Goal: Task Accomplishment & Management: Manage account settings

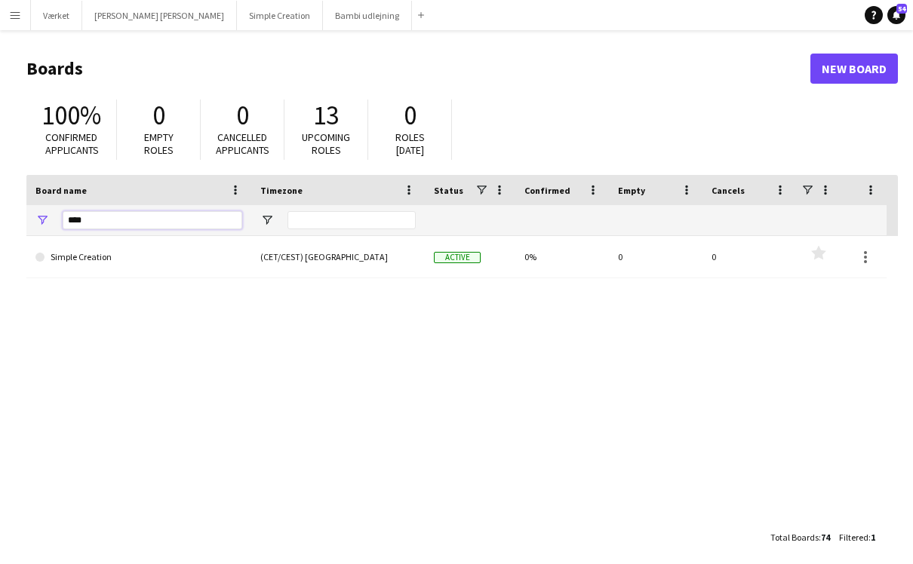
click at [103, 219] on input "****" at bounding box center [153, 220] width 180 height 18
click at [60, 18] on button "Værket Close" at bounding box center [56, 15] width 51 height 29
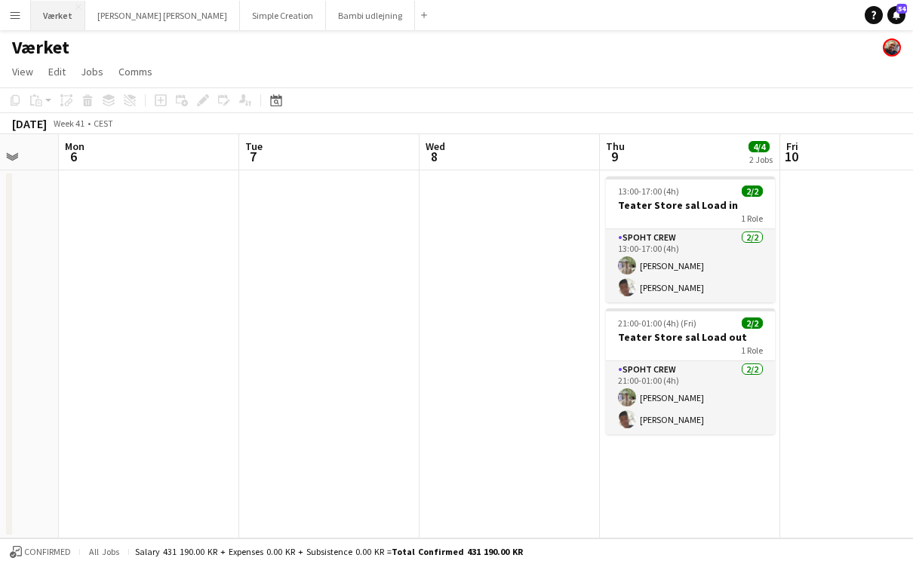
scroll to position [0, 481]
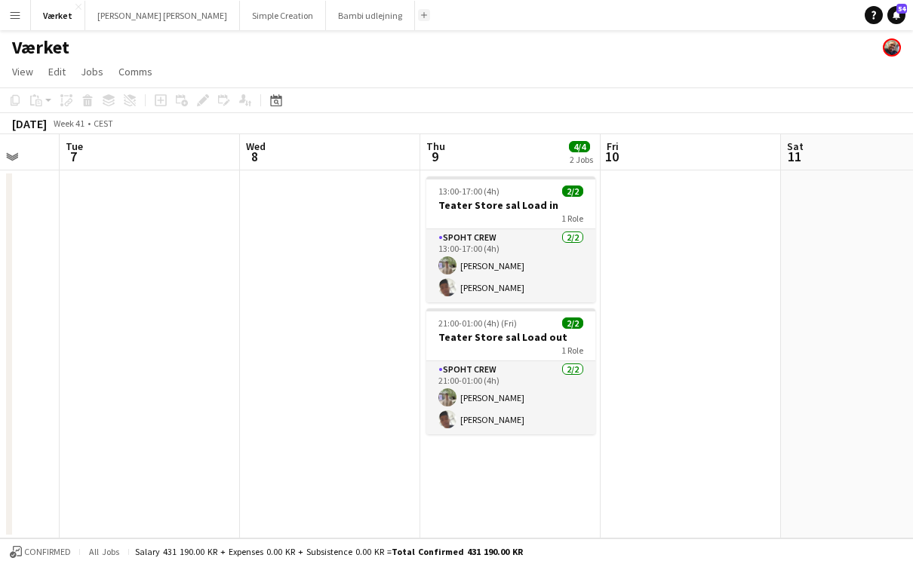
click at [421, 17] on app-icon "Add" at bounding box center [424, 15] width 6 height 6
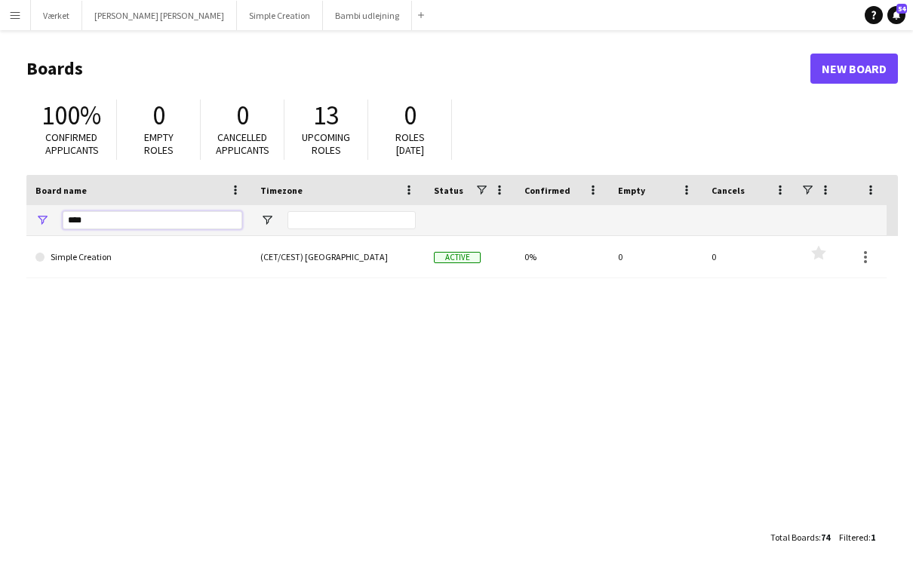
click at [220, 222] on input "****" at bounding box center [153, 220] width 180 height 18
type input "*"
type input "****"
drag, startPoint x: 220, startPoint y: 222, endPoint x: 309, endPoint y: 263, distance: 97.9
click at [0, 0] on html "Menu Boards Boards Boards All jobs Status Workforce Workforce My Workforce Recr…" at bounding box center [456, 287] width 913 height 575
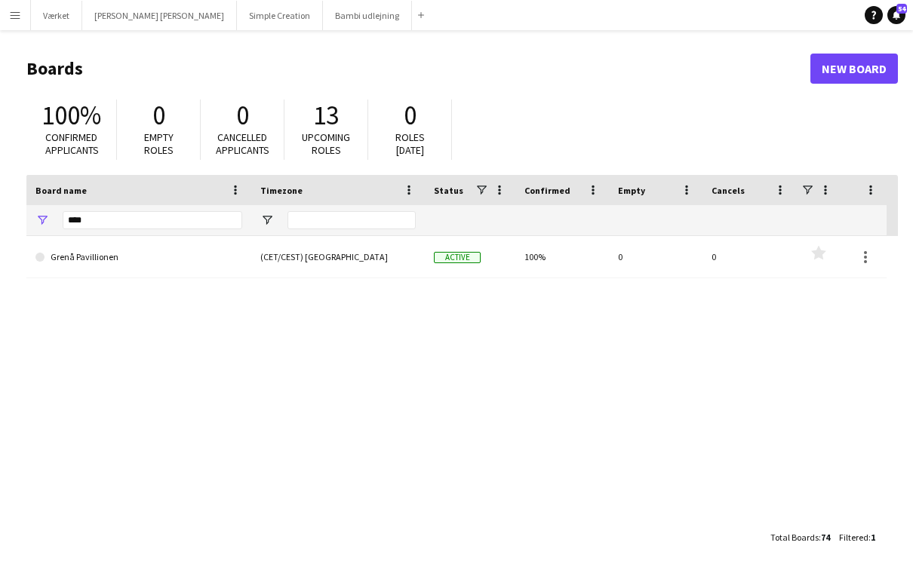
click at [309, 263] on div "(CET/CEST) [GEOGRAPHIC_DATA]" at bounding box center [338, 256] width 174 height 41
drag, startPoint x: 309, startPoint y: 263, endPoint x: -1, endPoint y: -1, distance: 406.7
click at [0, 0] on html "Menu Boards Boards Boards All jobs Status Workforce Workforce My Workforce Recr…" at bounding box center [456, 287] width 913 height 575
click at [158, 262] on link "Grenå Pavillionen" at bounding box center [138, 257] width 207 height 42
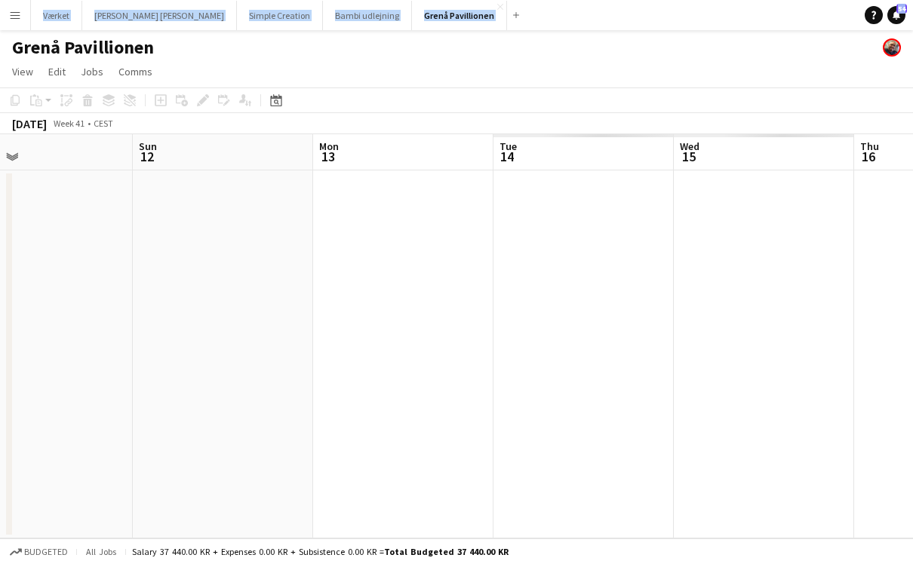
scroll to position [0, 428]
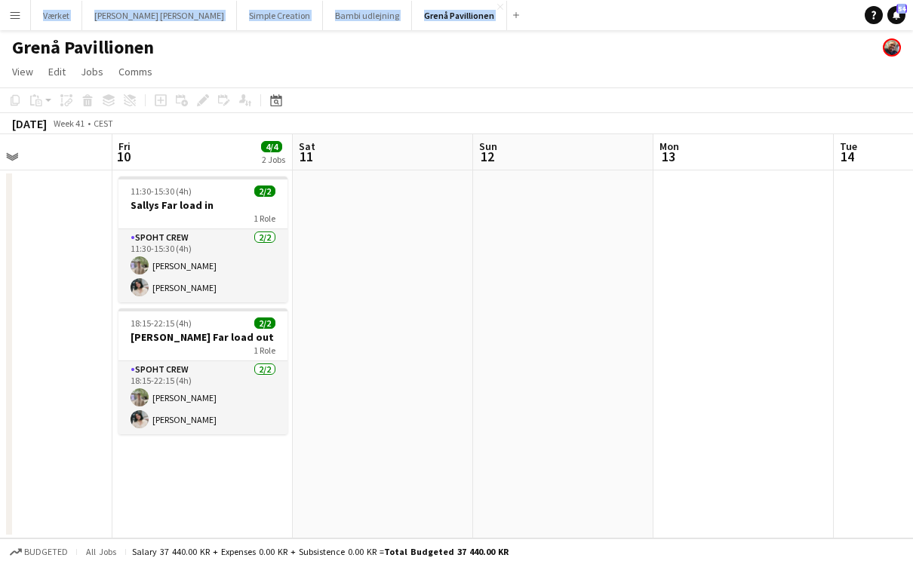
click at [497, 7] on app-icon "Close" at bounding box center [500, 7] width 6 height 6
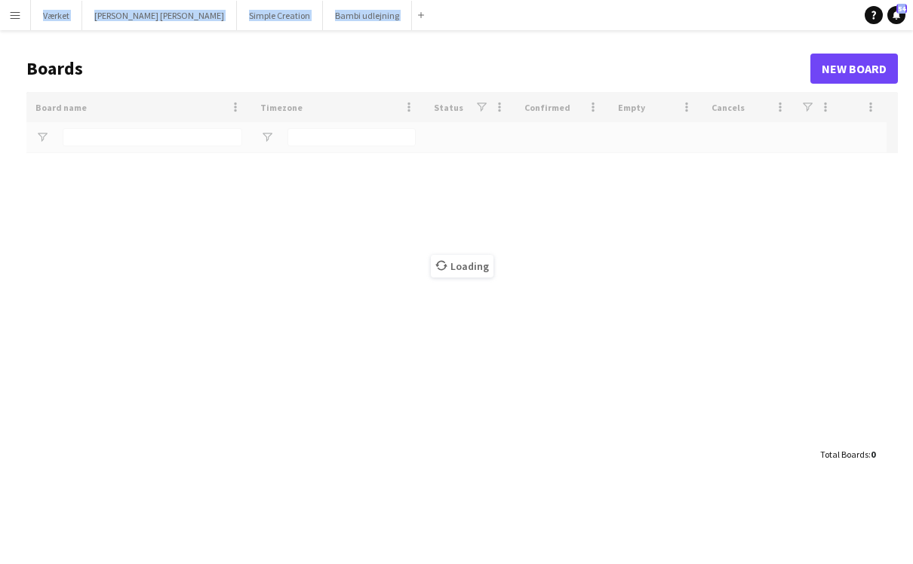
type input "****"
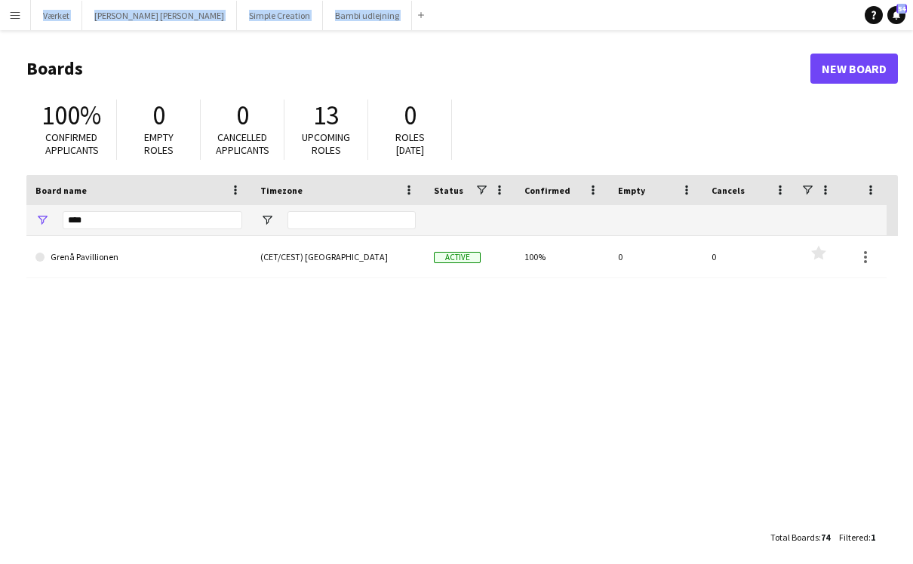
click at [0, 0] on app-icon "Close" at bounding box center [0, 0] width 0 height 0
click at [313, 8] on app-icon "Close" at bounding box center [316, 7] width 6 height 6
click at [171, 6] on button "[PERSON_NAME] [PERSON_NAME] Close" at bounding box center [159, 15] width 155 height 29
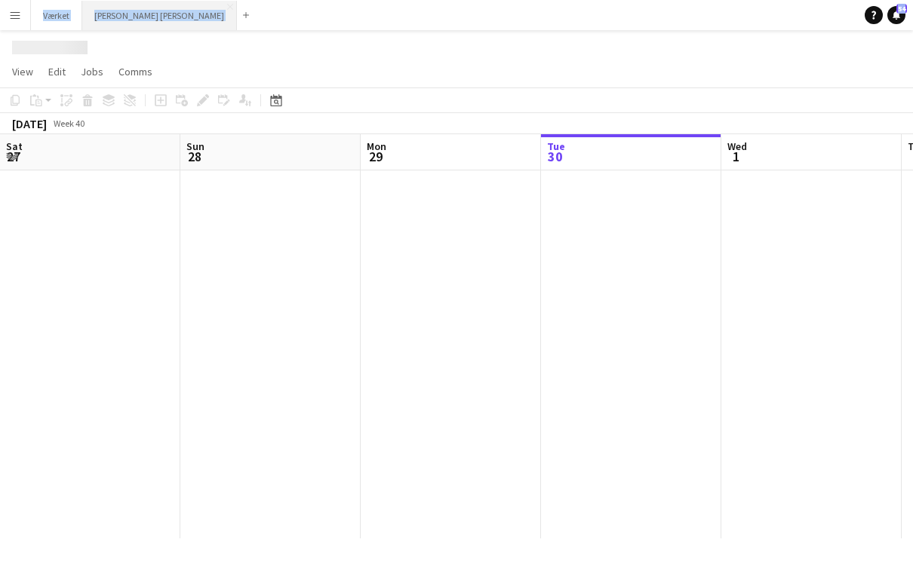
scroll to position [0, 361]
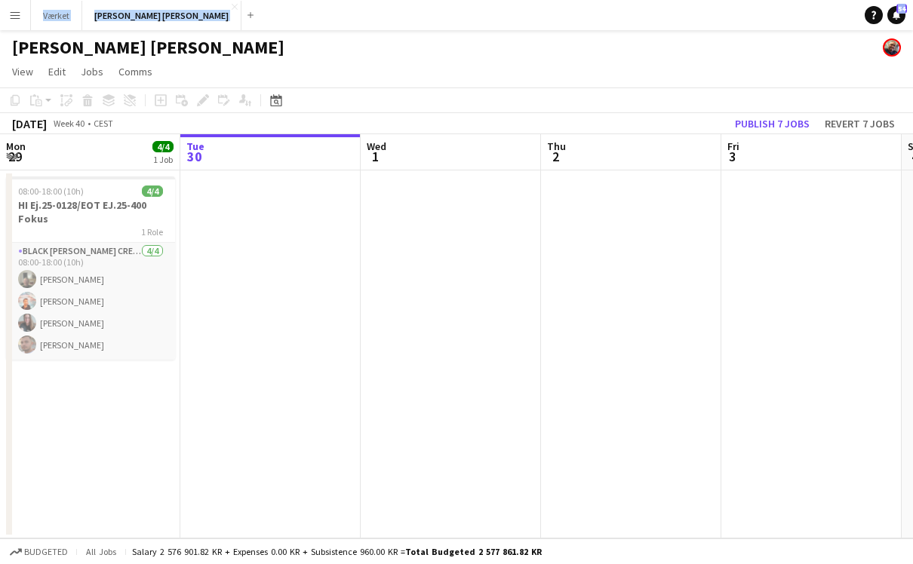
click at [232, 5] on app-icon "Close" at bounding box center [235, 7] width 6 height 6
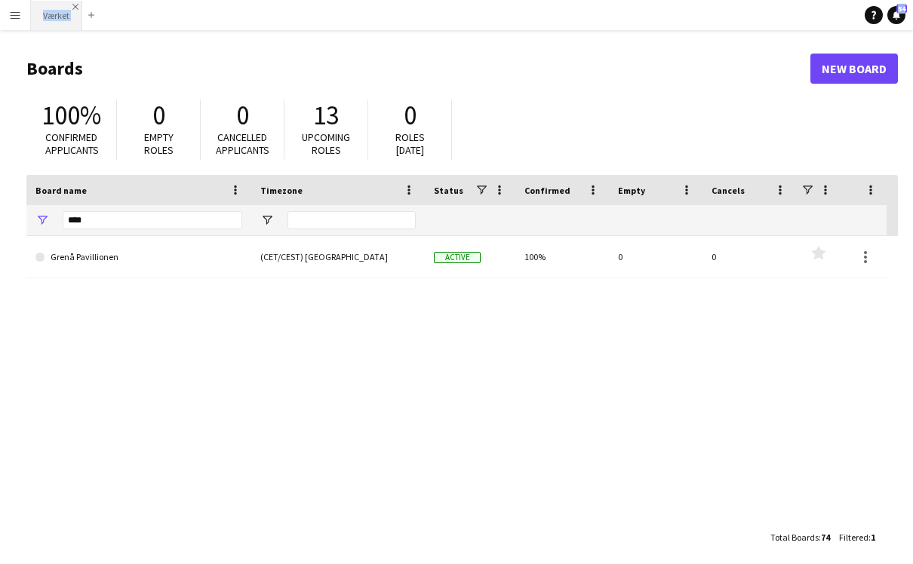
click at [77, 8] on app-icon "Close" at bounding box center [75, 7] width 6 height 6
click at [14, 20] on app-icon "Menu" at bounding box center [15, 15] width 12 height 12
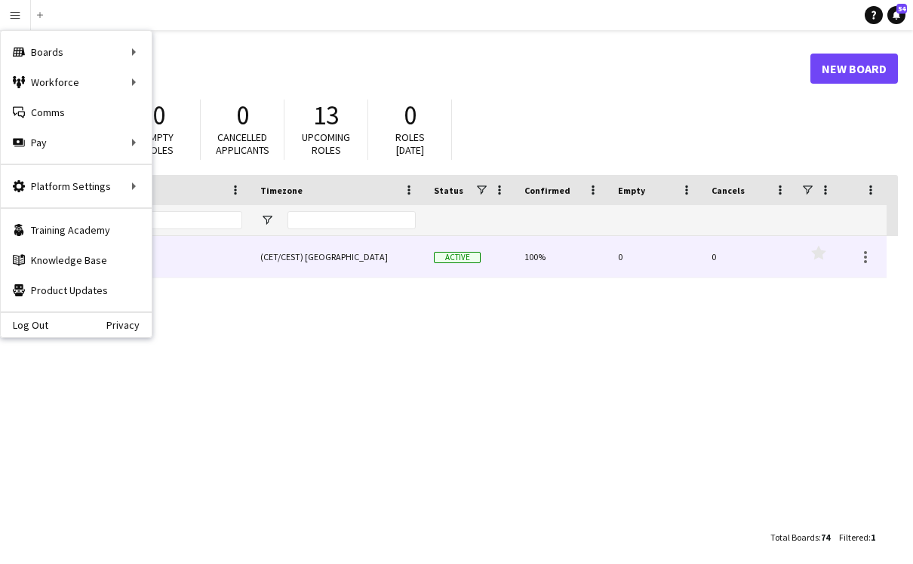
click at [324, 265] on div "(CET/CEST) [GEOGRAPHIC_DATA]" at bounding box center [338, 256] width 174 height 41
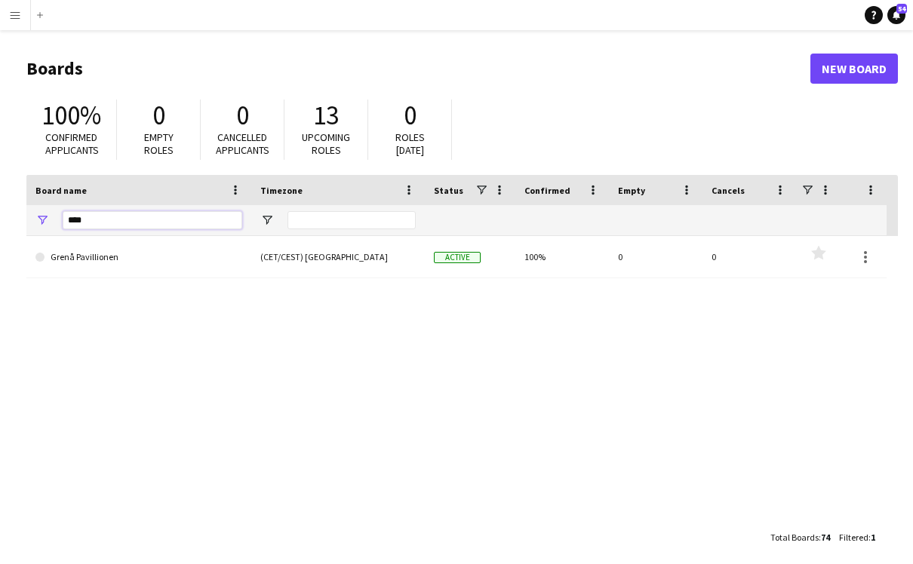
click at [124, 221] on input "****" at bounding box center [153, 220] width 180 height 18
type input "*"
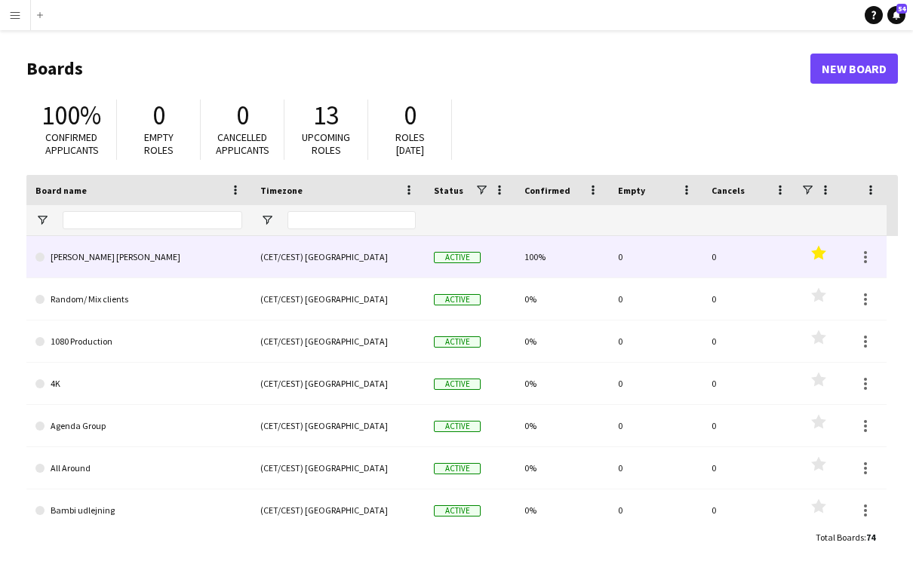
click at [213, 243] on link "[PERSON_NAME] [PERSON_NAME]" at bounding box center [138, 257] width 207 height 42
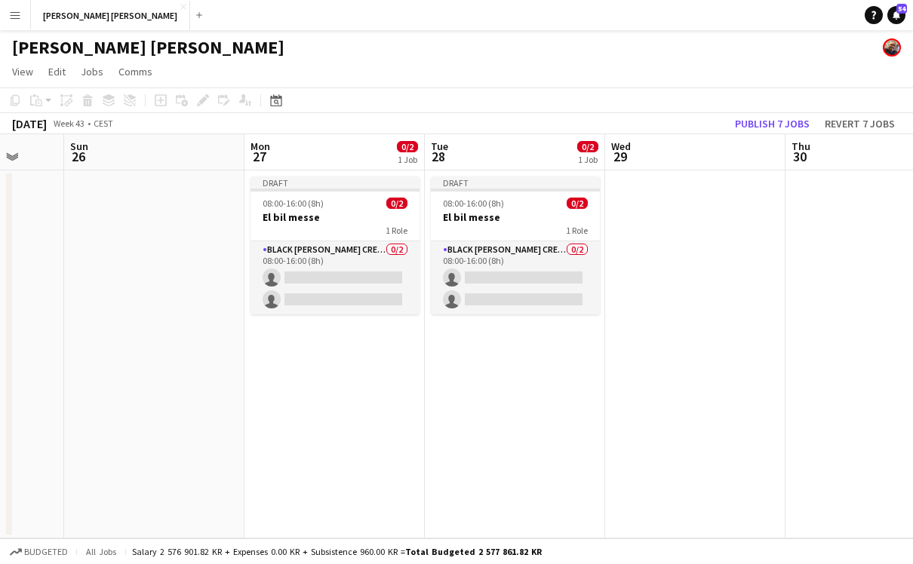
scroll to position [0, 467]
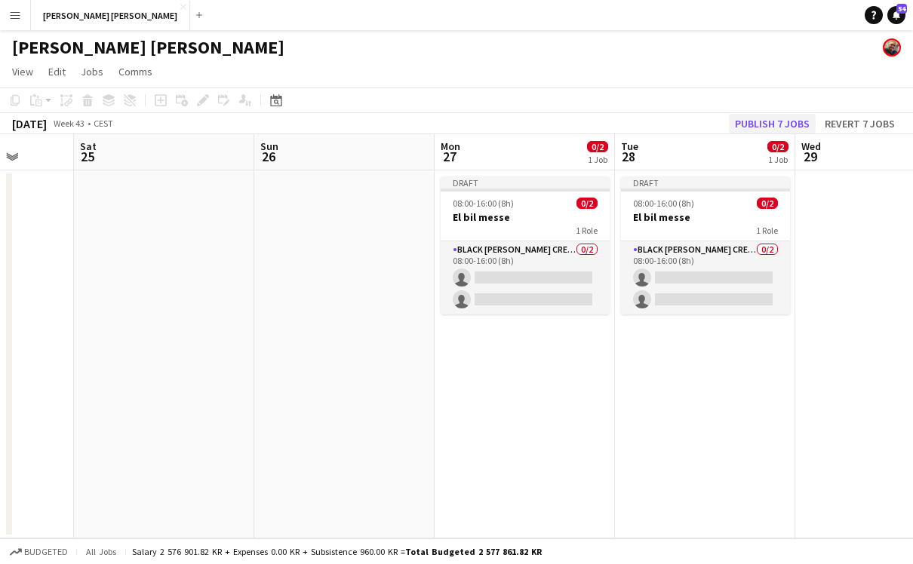
click at [785, 121] on button "Publish 7 jobs" at bounding box center [772, 124] width 87 height 20
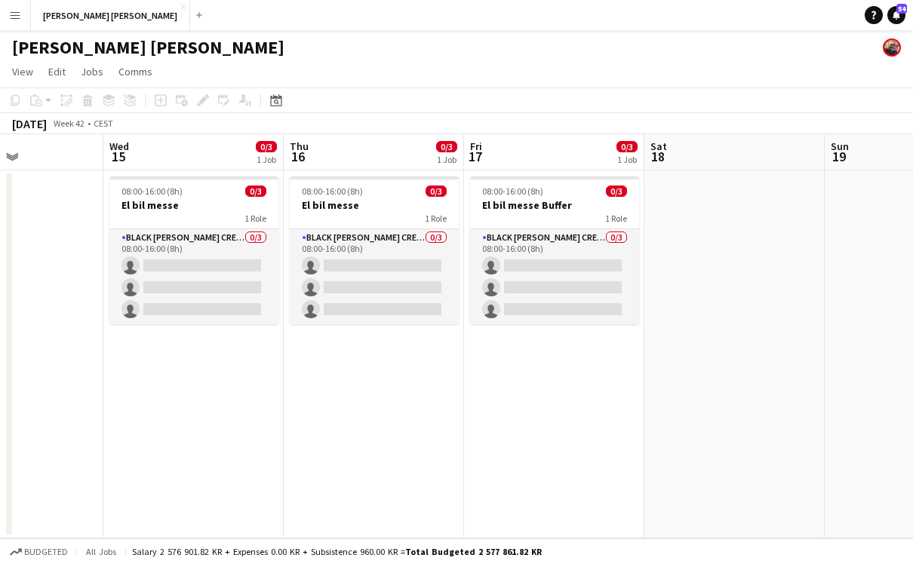
scroll to position [0, 465]
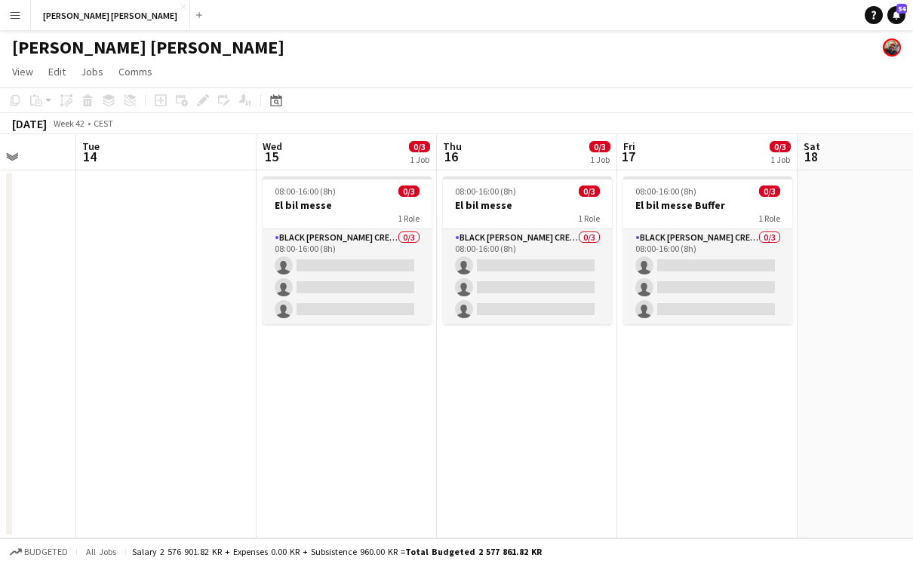
click at [20, 21] on button "Menu" at bounding box center [15, 15] width 30 height 30
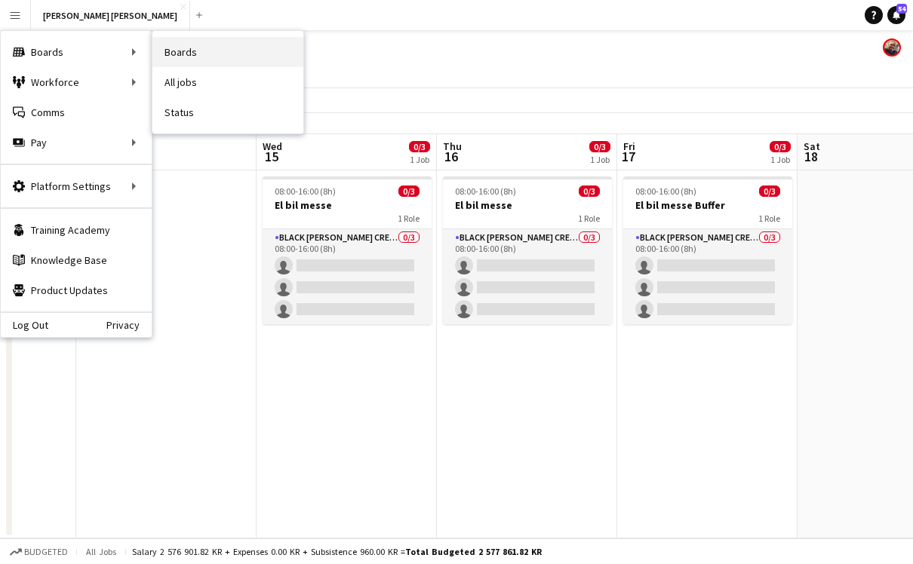
click at [189, 51] on link "Boards" at bounding box center [227, 52] width 151 height 30
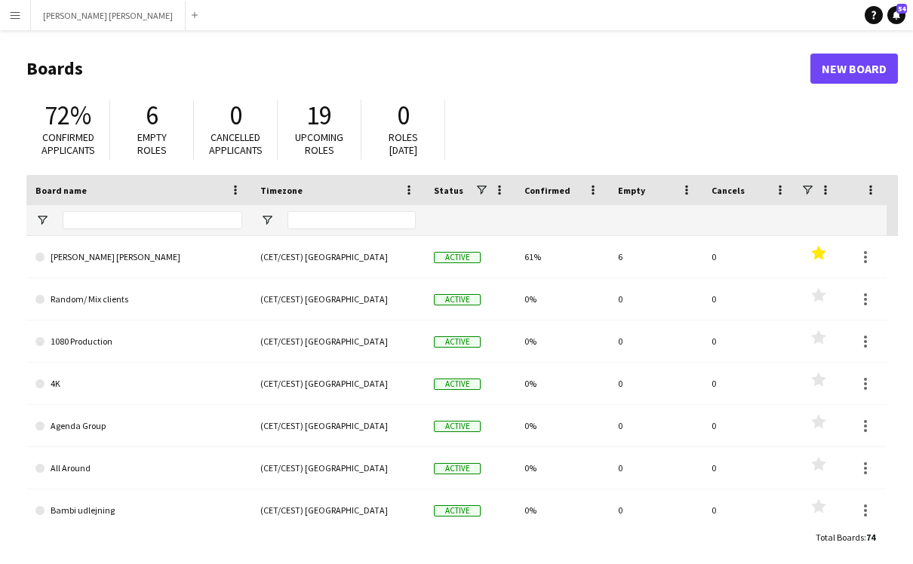
click at [20, 20] on app-icon "Menu" at bounding box center [15, 15] width 12 height 12
